Goal: Information Seeking & Learning: Learn about a topic

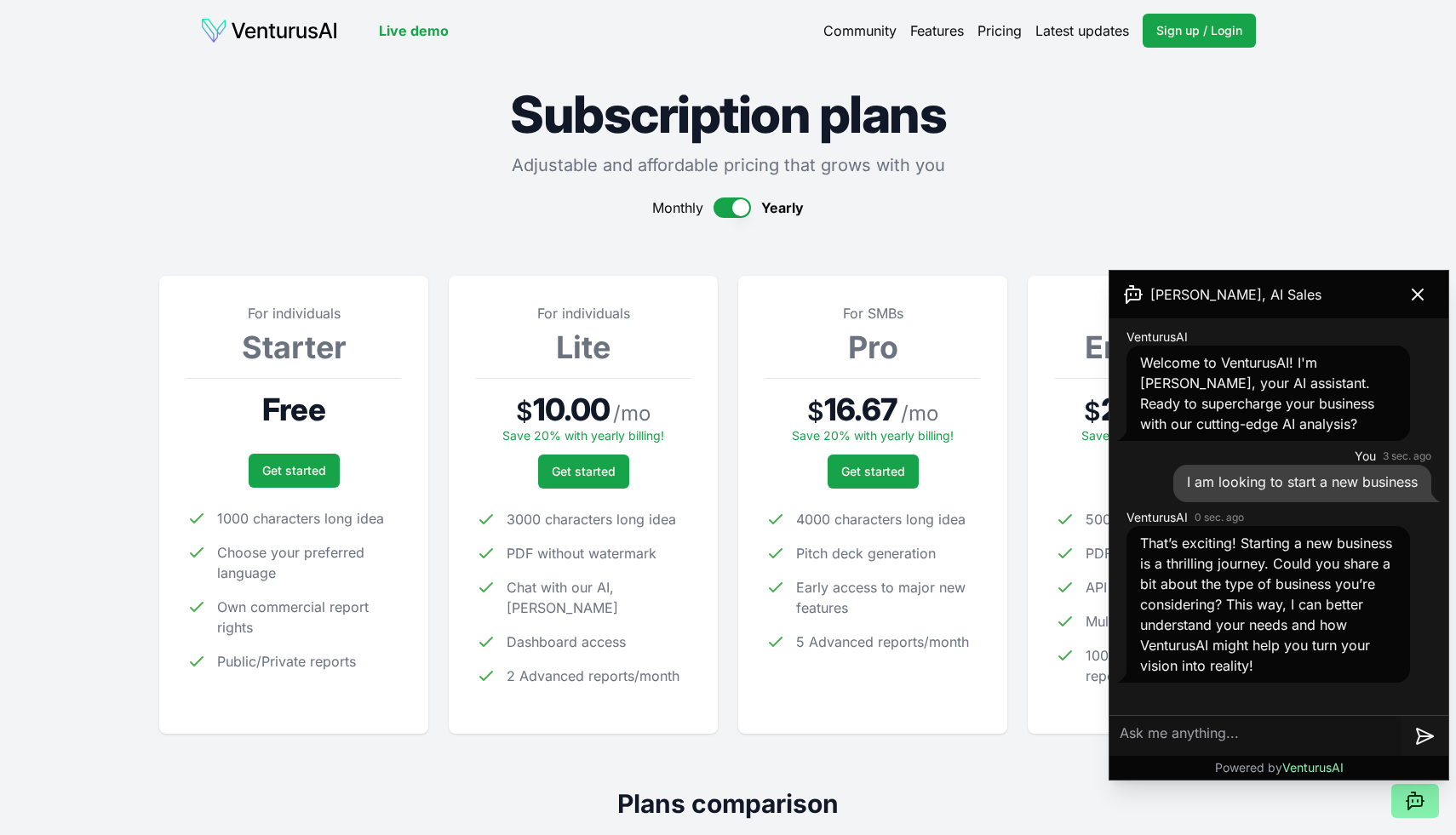
scroll to position [422, 0]
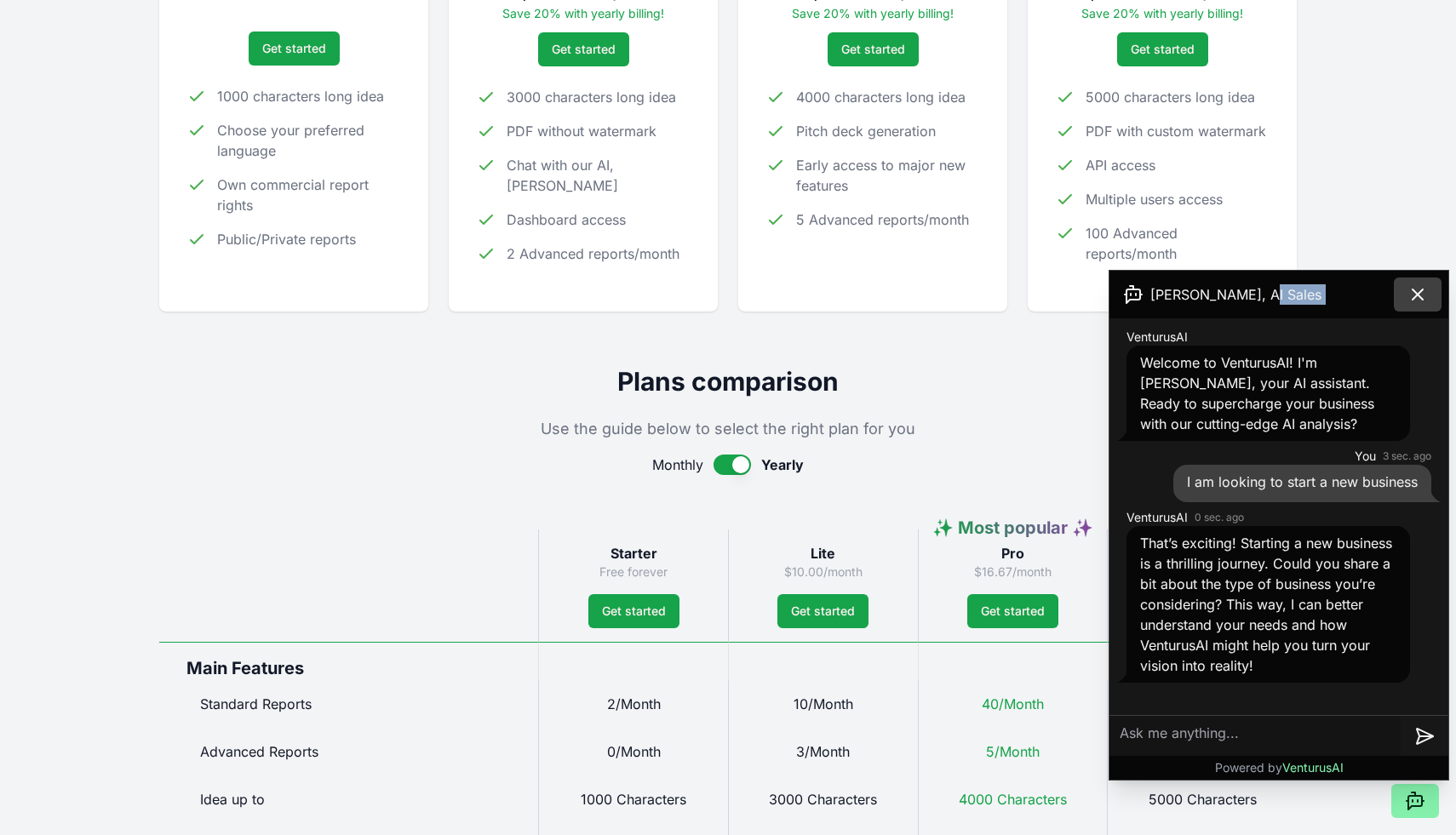
click at [1417, 294] on icon at bounding box center [1417, 294] width 10 height 10
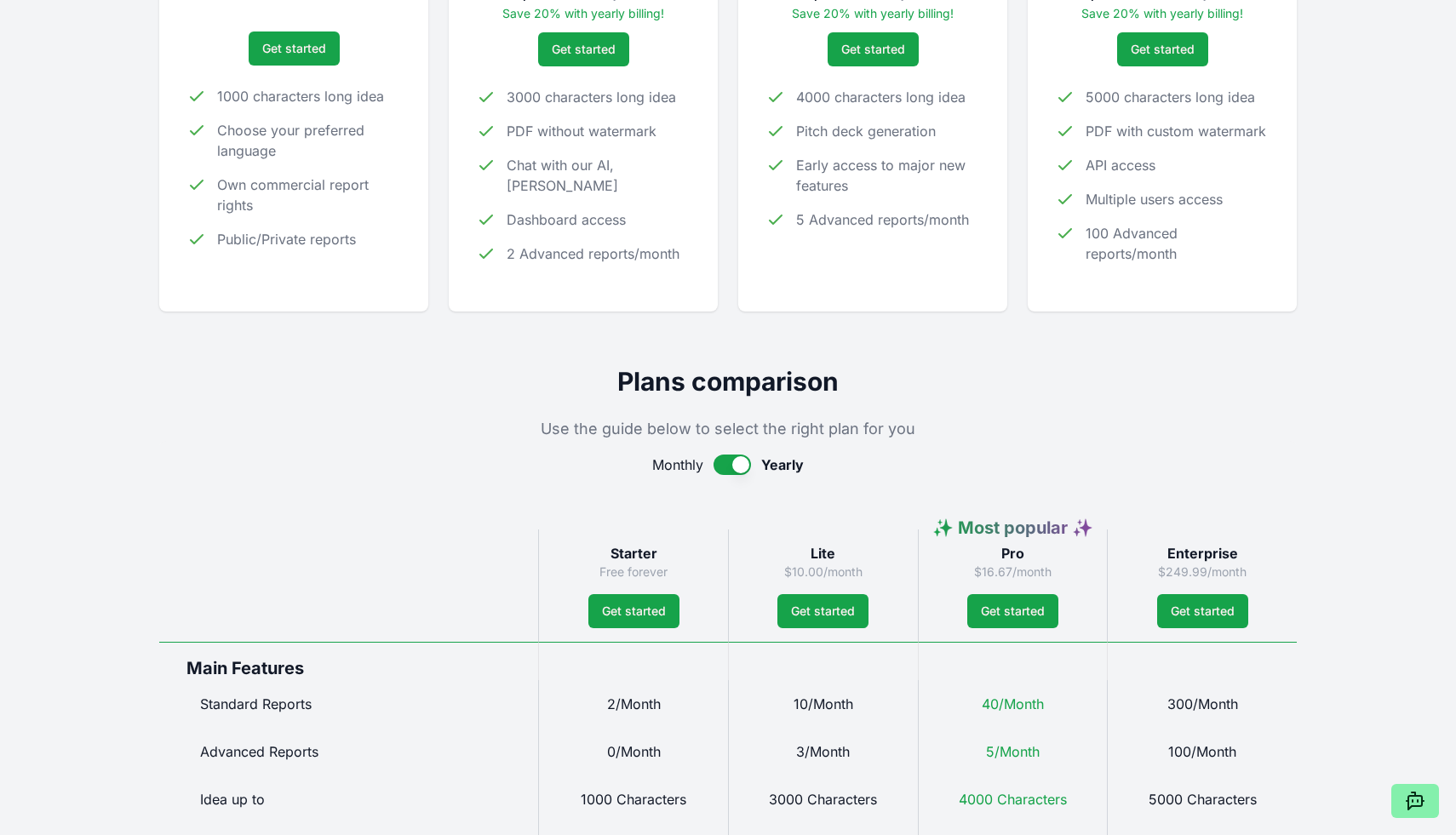
click at [732, 467] on button "button" at bounding box center [731, 464] width 37 height 21
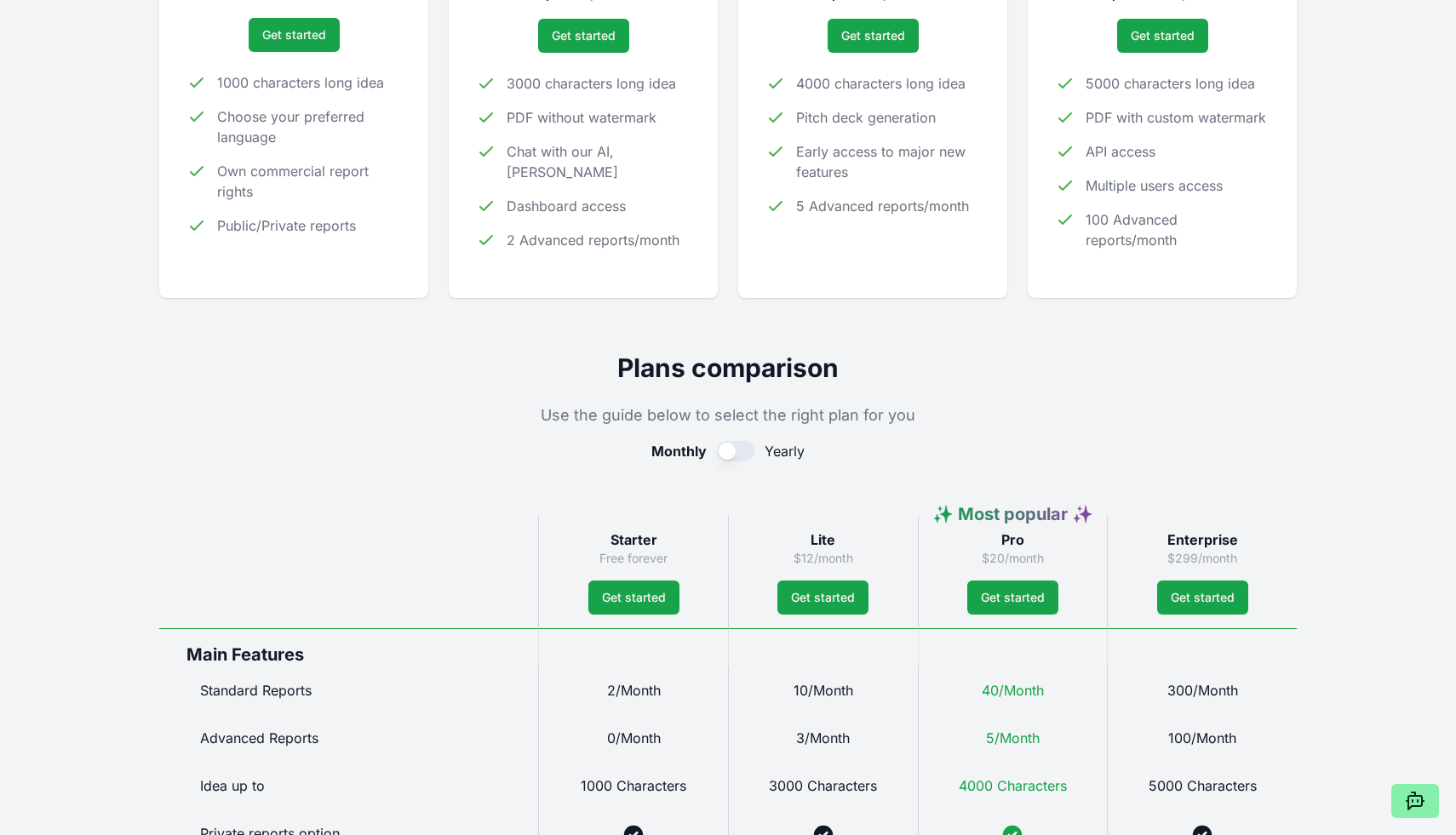
click at [733, 455] on button "button" at bounding box center [735, 451] width 37 height 21
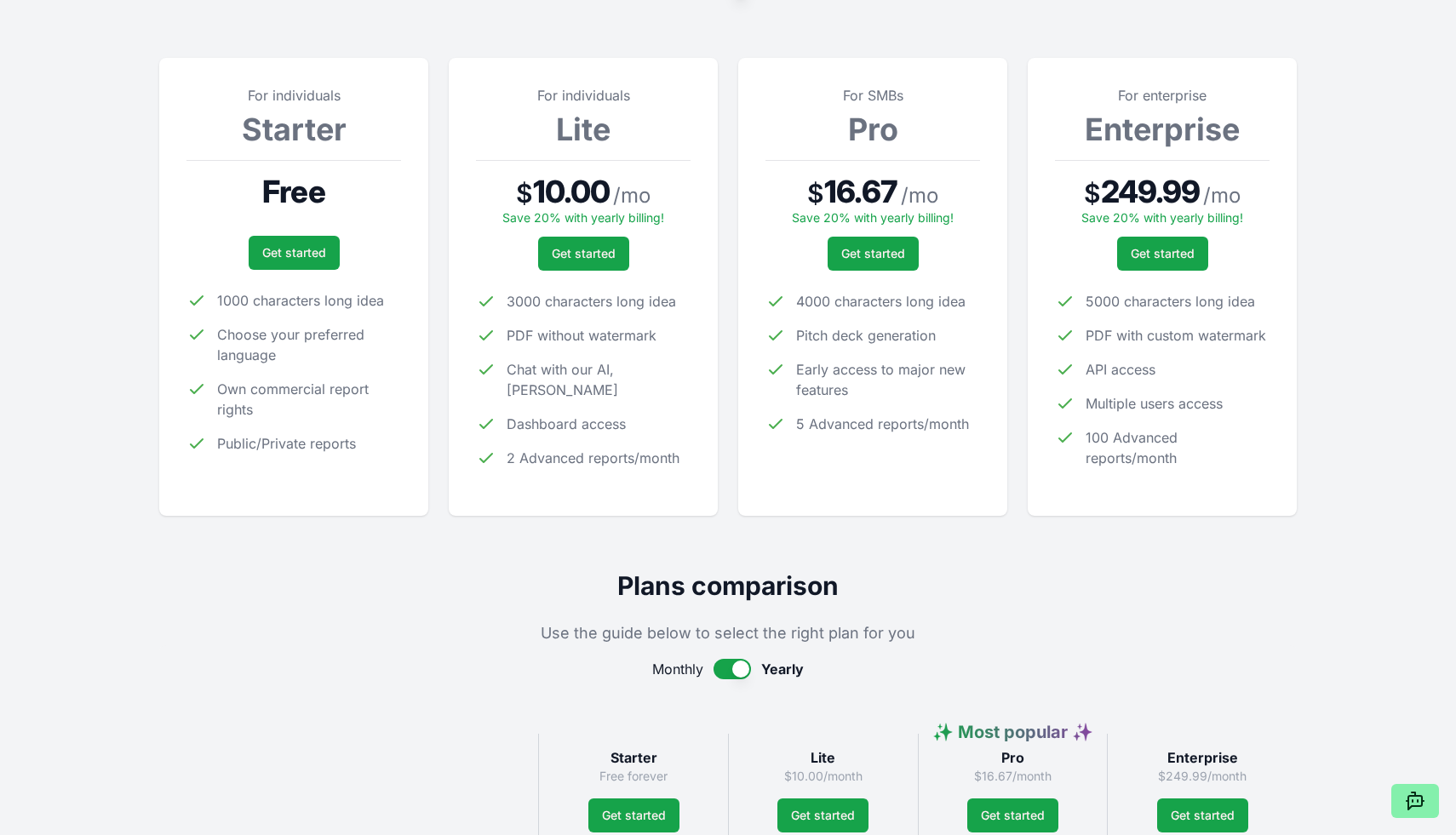
scroll to position [0, 0]
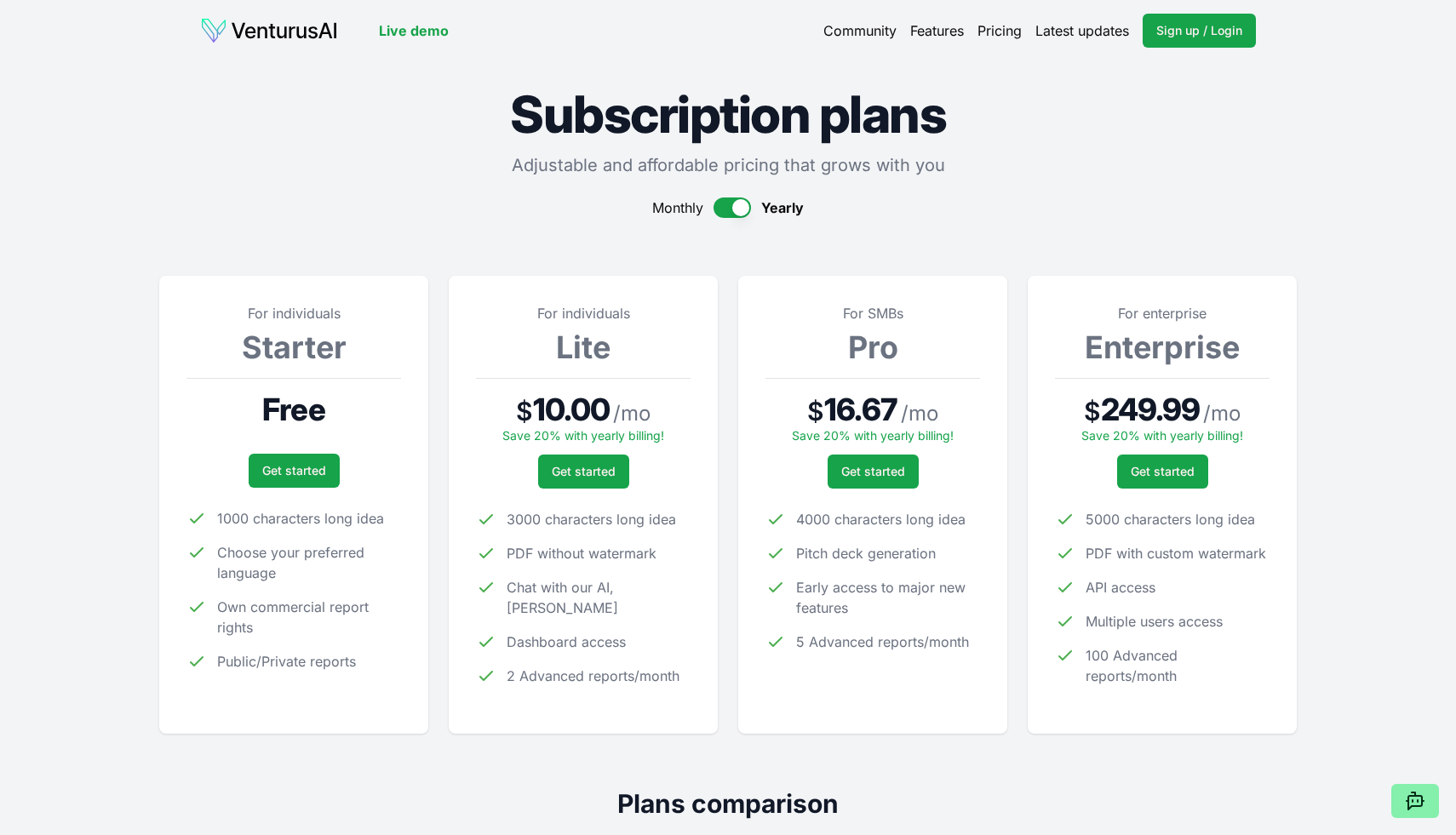
type button "on"
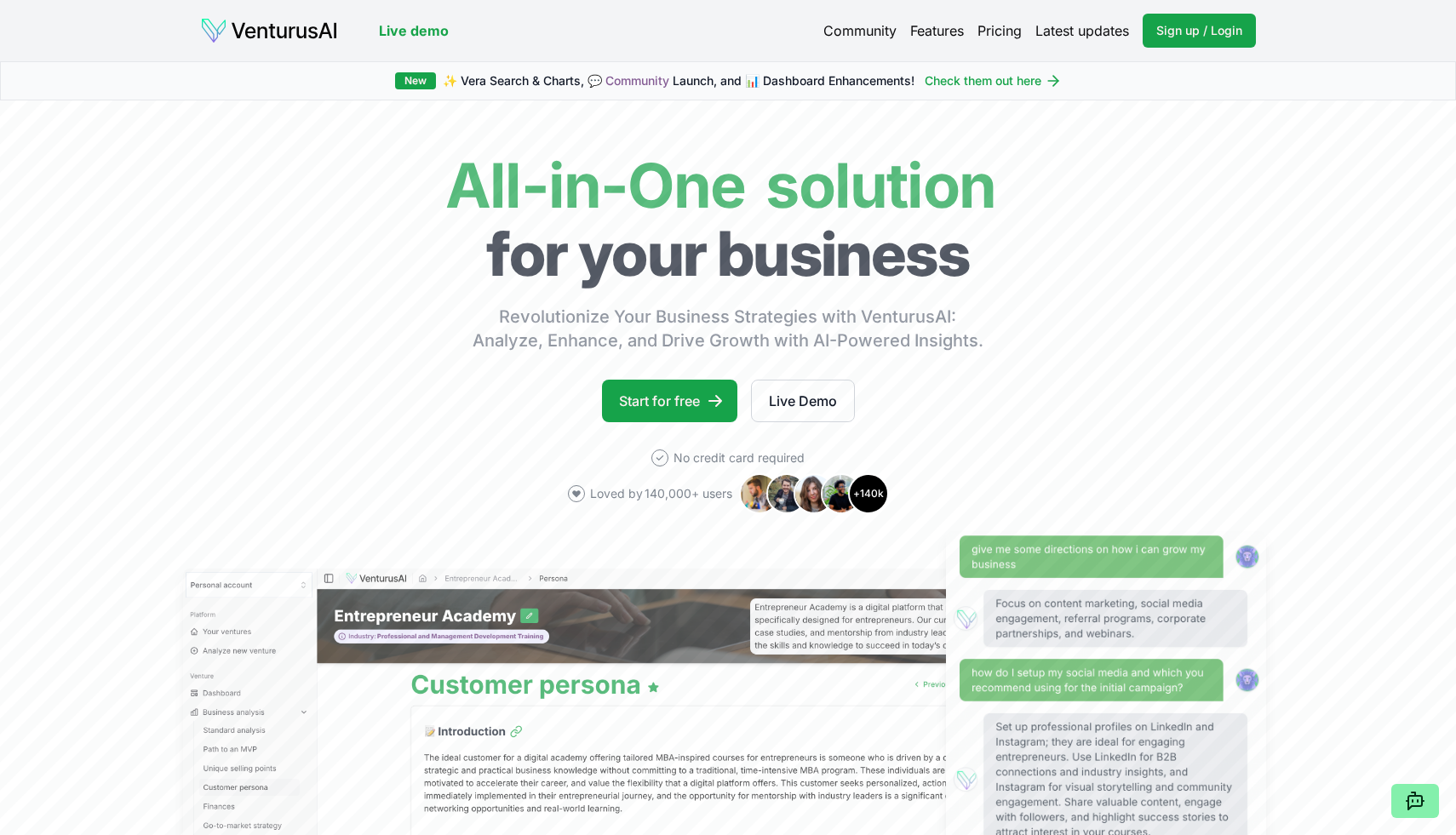
click at [985, 24] on link "Pricing" at bounding box center [999, 31] width 44 height 21
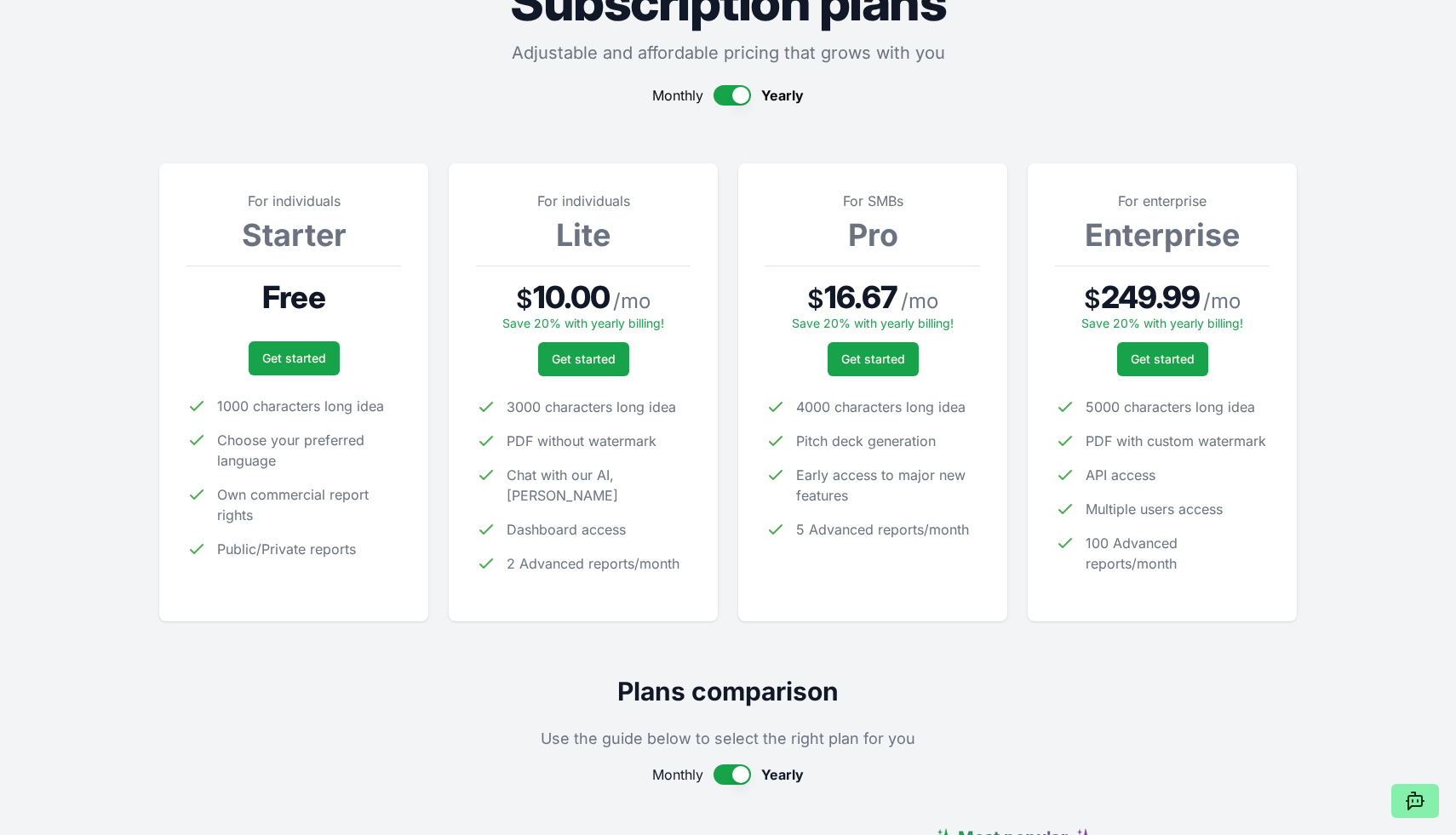
scroll to position [152, 0]
